Goal: Task Accomplishment & Management: Manage account settings

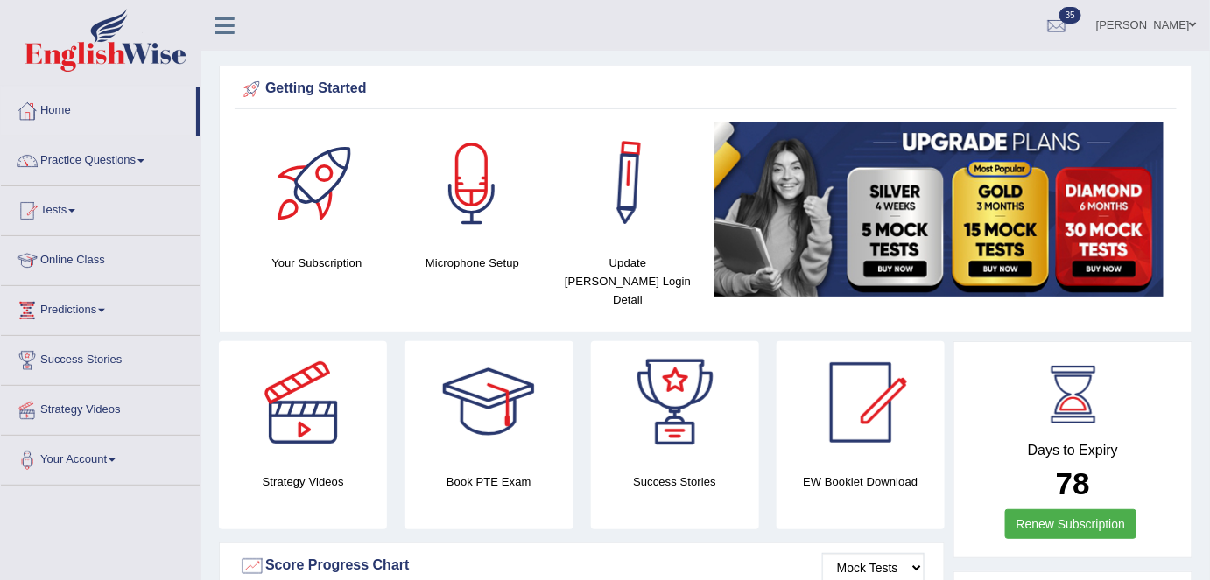
click at [1134, 21] on link "Shail wadhwa" at bounding box center [1146, 23] width 127 height 46
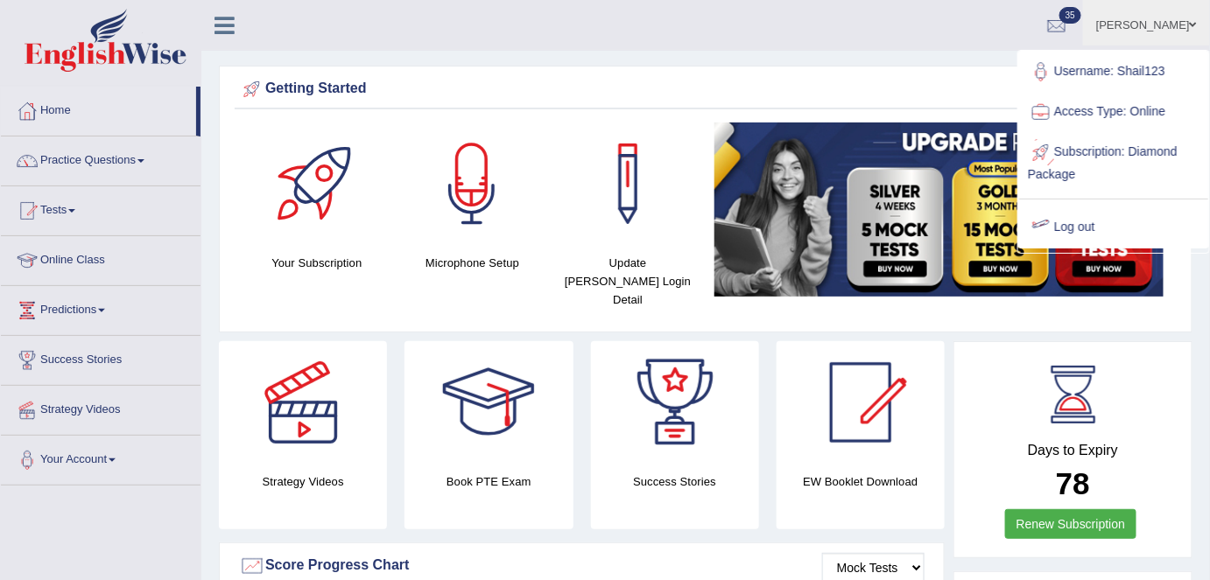
click at [1081, 210] on link "Log out" at bounding box center [1113, 227] width 189 height 40
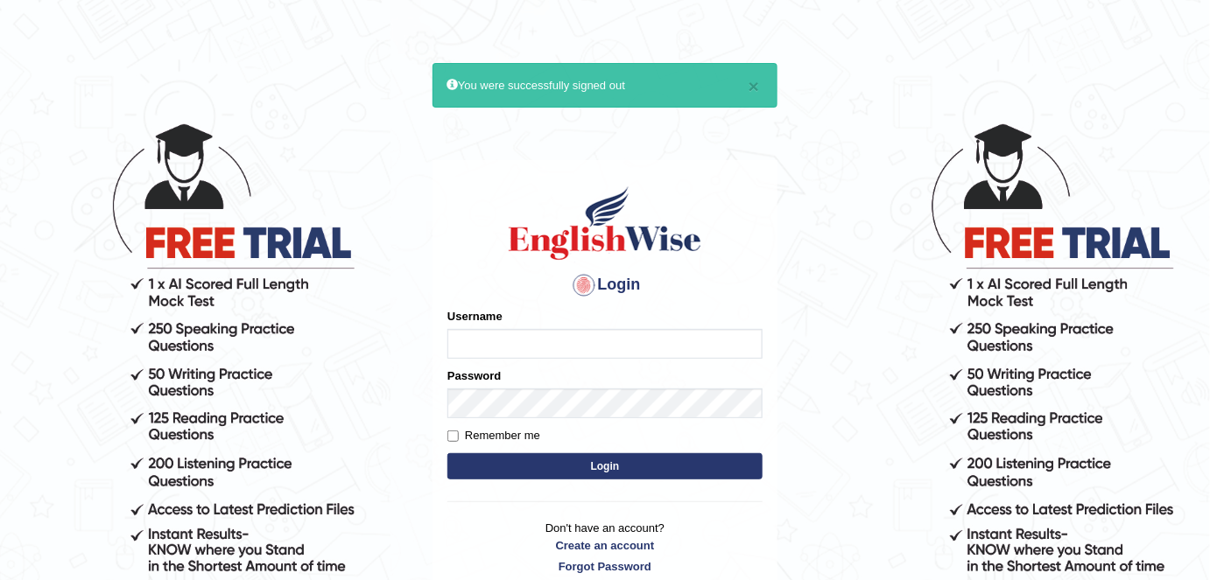
type input "shail123"
click at [593, 341] on input "shail123" at bounding box center [604, 344] width 315 height 30
